Goal: Transaction & Acquisition: Purchase product/service

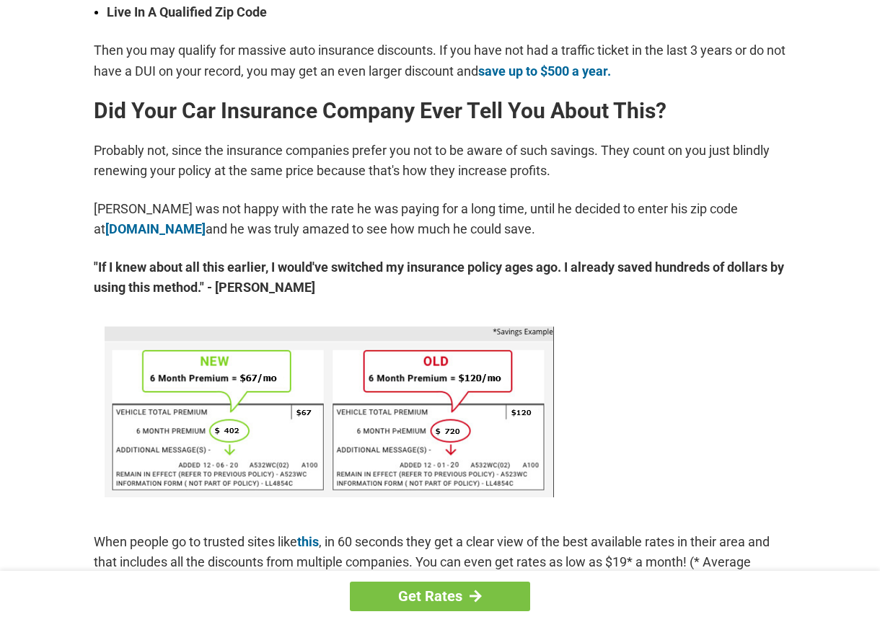
scroll to position [678, 0]
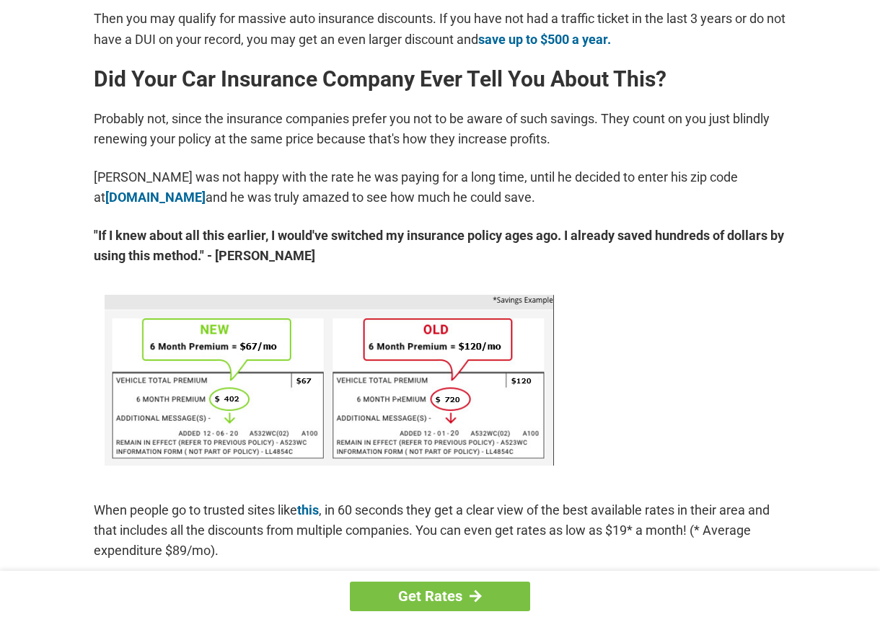
click at [872, 269] on div "You're Probably Overpaying for Car Insurance - Here's How to Stop. [DATE] | Wri…" at bounding box center [439, 512] width 865 height 2273
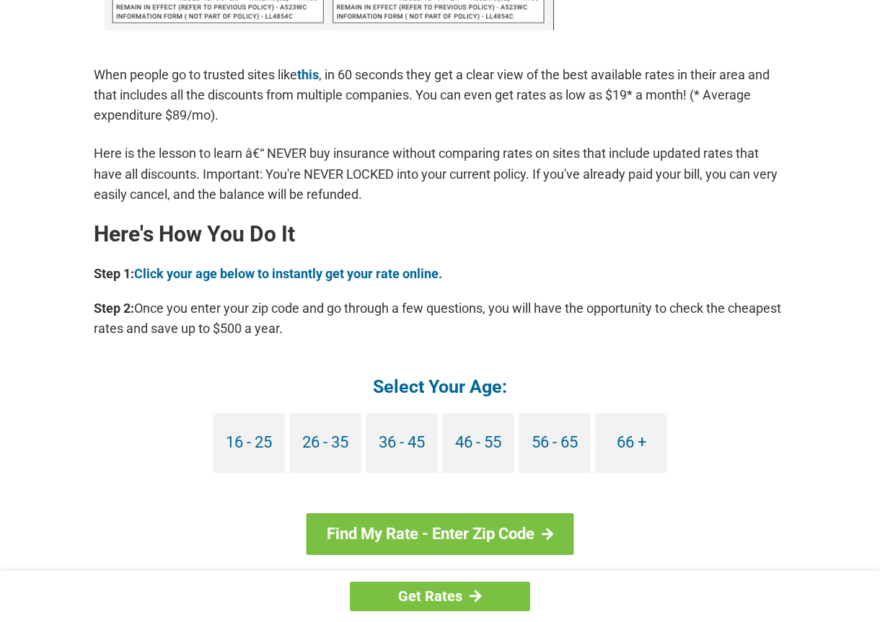
scroll to position [1161, 0]
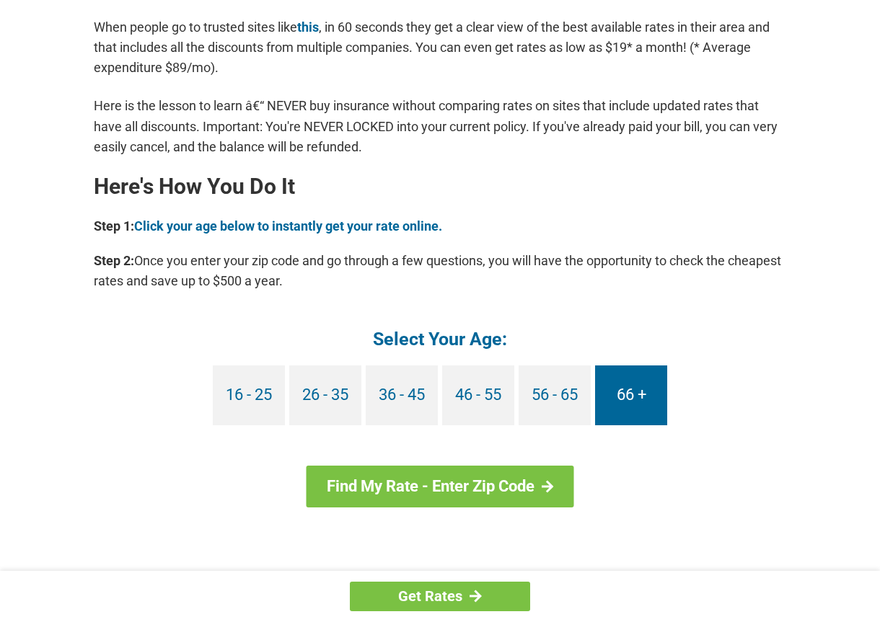
click at [630, 392] on link "66 +" at bounding box center [631, 396] width 72 height 60
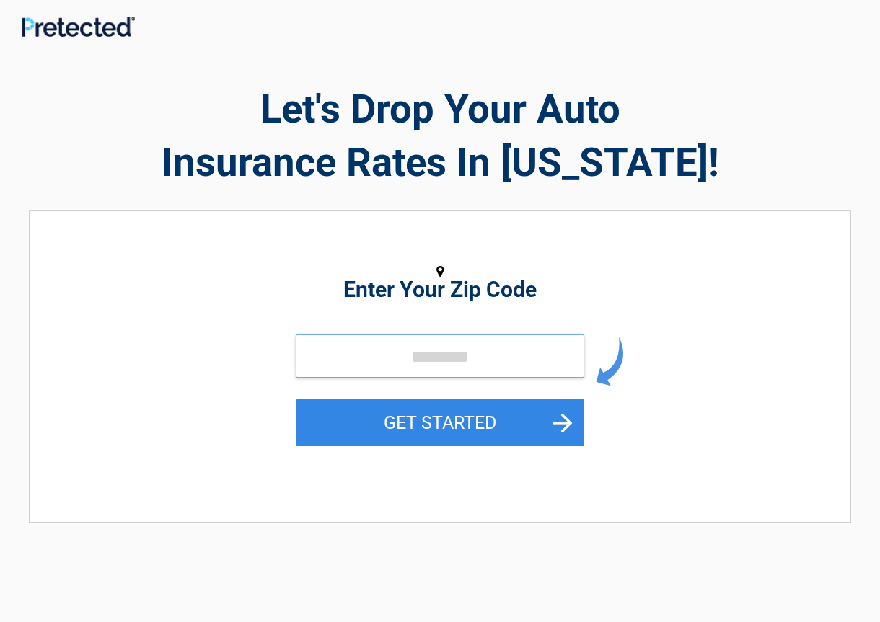
click at [518, 357] on input "tel" at bounding box center [440, 356] width 288 height 43
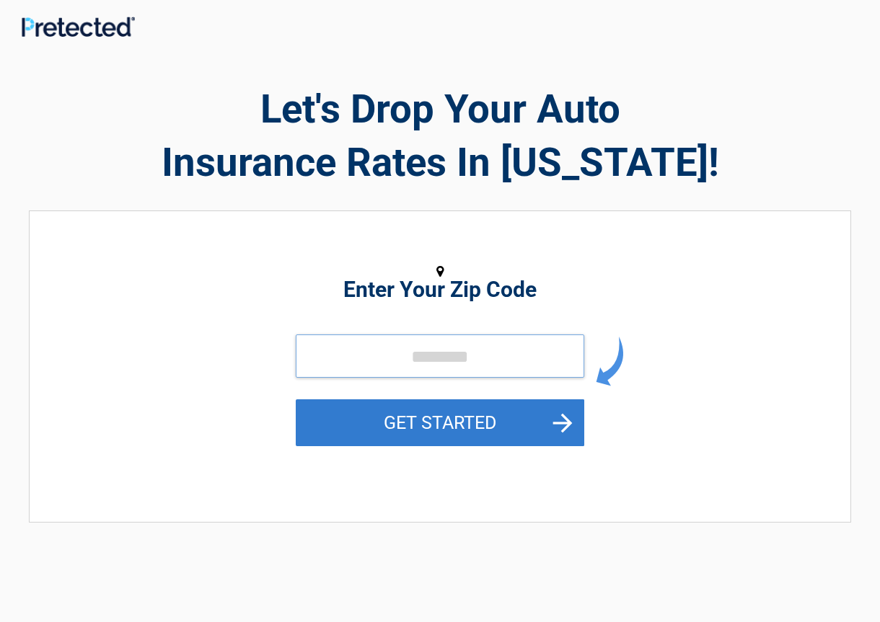
type input "*****"
click at [436, 419] on button "GET STARTED" at bounding box center [440, 422] width 288 height 47
